Goal: Information Seeking & Learning: Learn about a topic

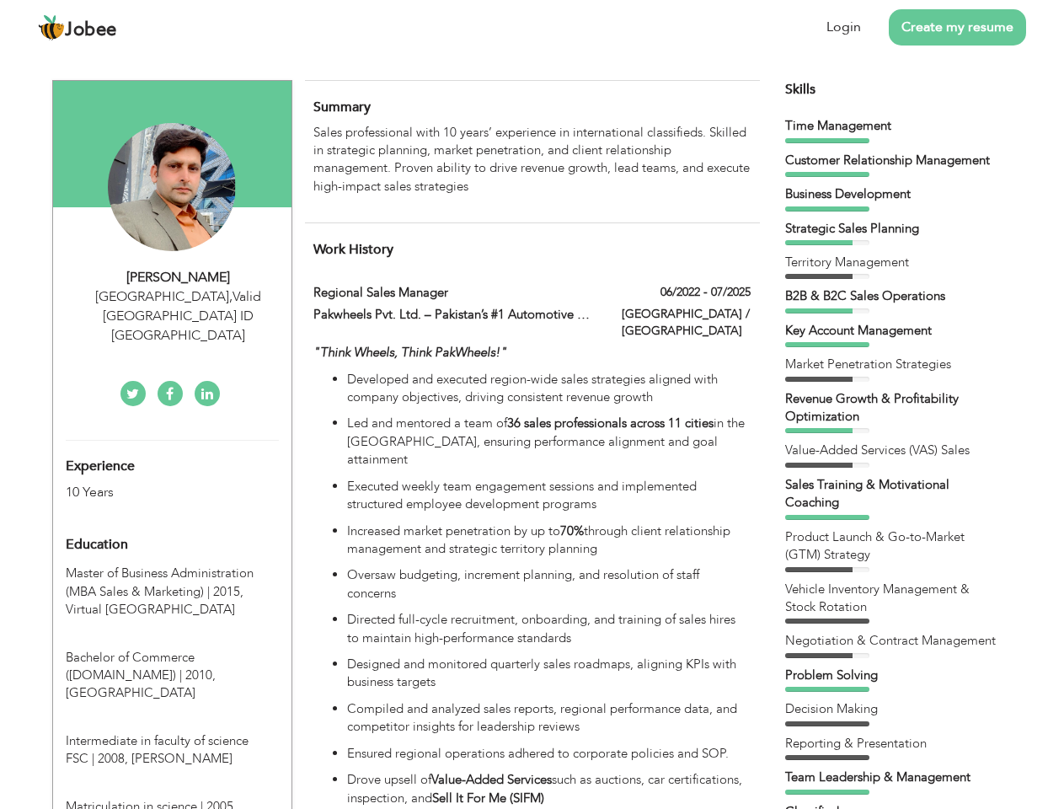
click at [172, 296] on div "[GEOGRAPHIC_DATA] , Valid [GEOGRAPHIC_DATA] ID [GEOGRAPHIC_DATA]" at bounding box center [179, 316] width 226 height 58
click at [179, 277] on div "[PERSON_NAME]" at bounding box center [179, 277] width 226 height 19
click at [179, 296] on div "[GEOGRAPHIC_DATA] , Valid [GEOGRAPHIC_DATA] ID [GEOGRAPHIC_DATA]" at bounding box center [179, 316] width 226 height 58
click at [172, 440] on div "Experience 10 Years" at bounding box center [152, 470] width 199 height 61
click at [152, 483] on div "10 Years" at bounding box center [153, 492] width 174 height 19
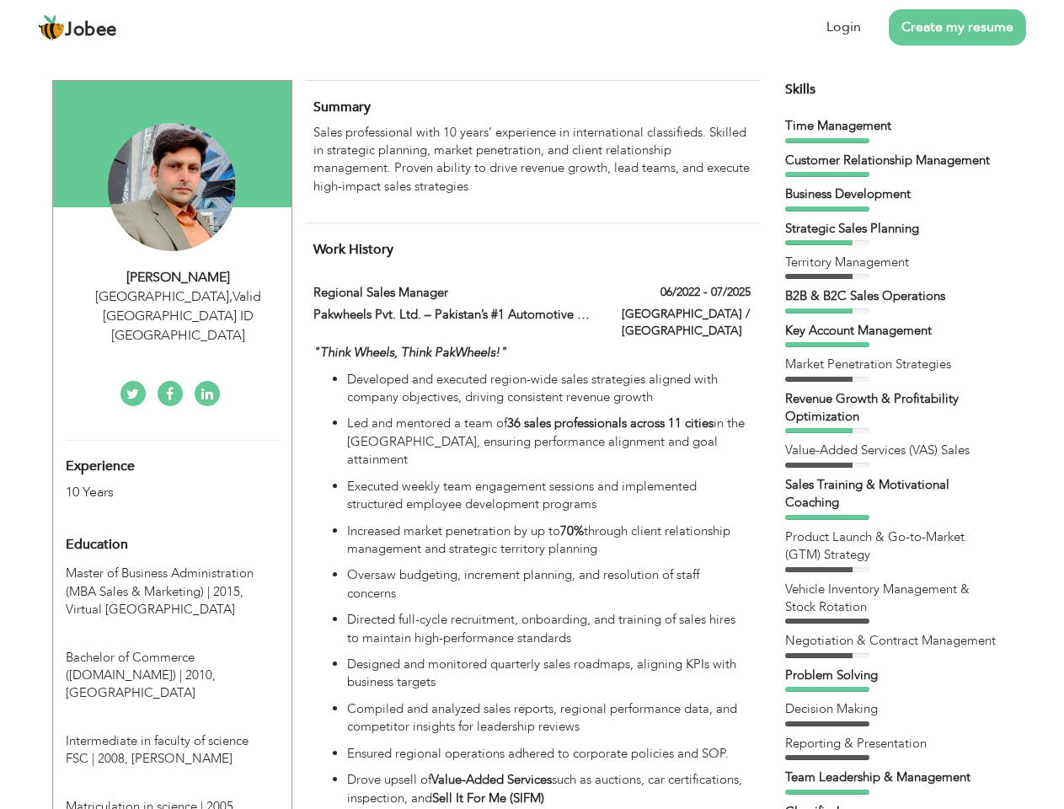
click at [172, 527] on div "Education" at bounding box center [152, 544] width 199 height 34
click at [172, 564] on span "Master of Business Administration (MBA Sales & Marketing) | 2015," at bounding box center [160, 581] width 188 height 35
click at [172, 649] on span "Bachelor of Commerce ([DOMAIN_NAME]) | 2010," at bounding box center [141, 666] width 150 height 35
click at [172, 732] on span "Intermediate in faculty of science FSC | 2008," at bounding box center [157, 749] width 183 height 35
click at [172, 798] on span "Matriculation in science | 2005," at bounding box center [151, 806] width 171 height 17
